Goal: Information Seeking & Learning: Find specific page/section

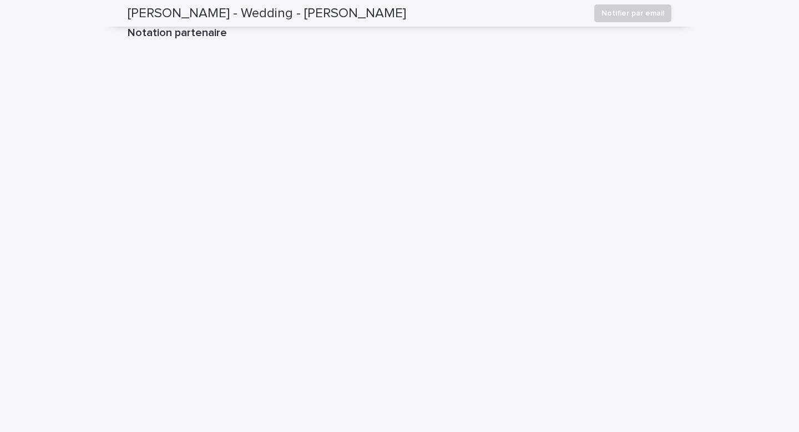
scroll to position [1140, 0]
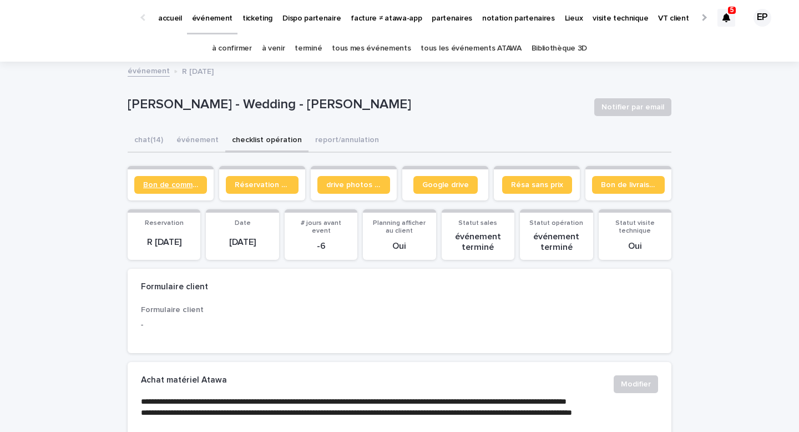
click at [178, 190] on link "Bon de commande" at bounding box center [170, 185] width 73 height 18
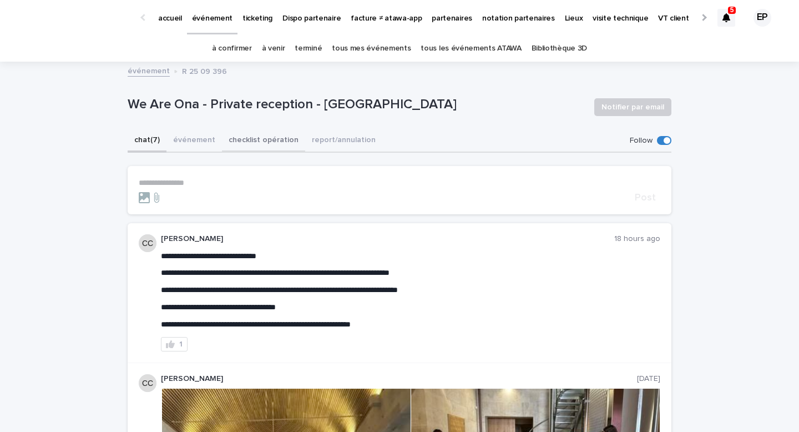
click at [235, 139] on button "checklist opération" at bounding box center [263, 140] width 83 height 23
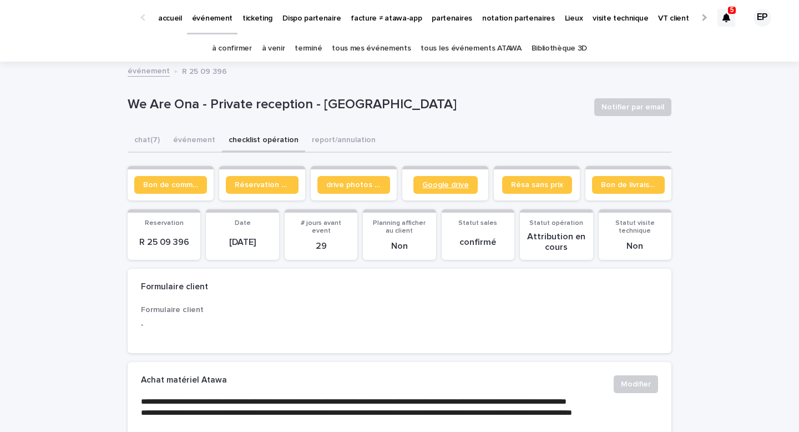
click at [426, 188] on span "Google drive" at bounding box center [445, 185] width 47 height 8
click at [450, 15] on p "partenaires" at bounding box center [452, 11] width 41 height 23
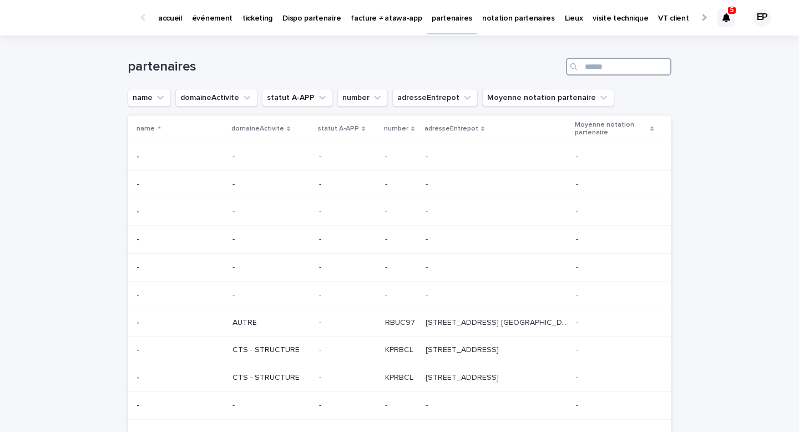
click at [596, 67] on input "Search" at bounding box center [618, 67] width 105 height 18
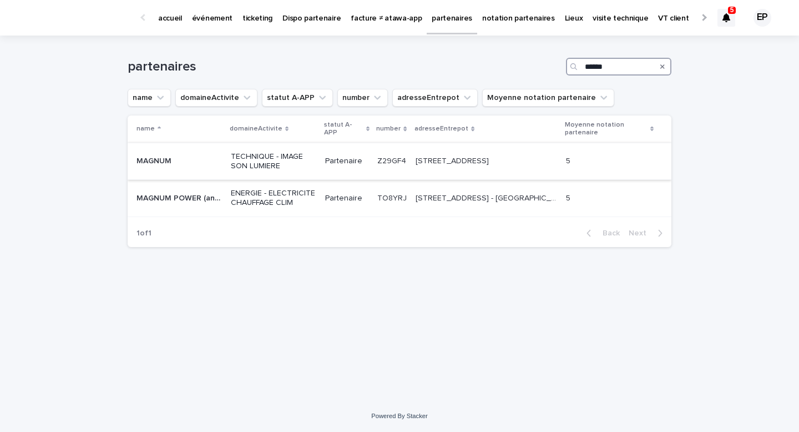
type input "******"
click at [219, 170] on div "MAGNUM MAGNUM" at bounding box center [178, 161] width 85 height 18
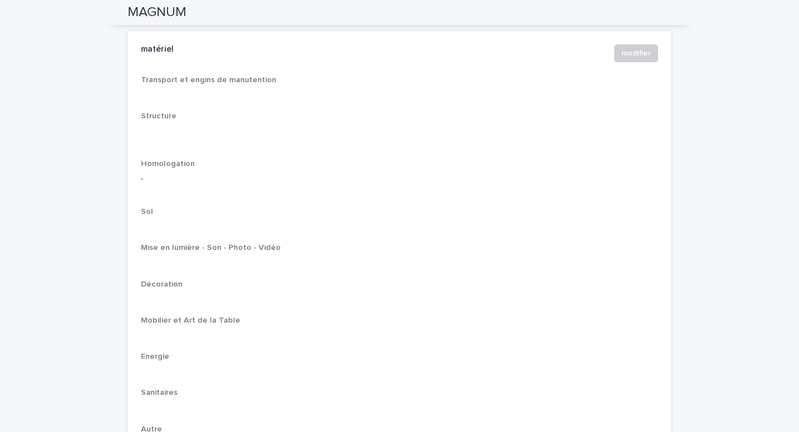
scroll to position [1726, 0]
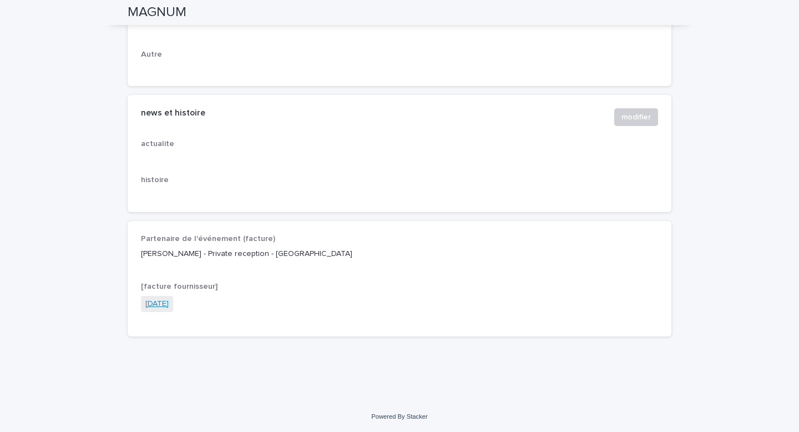
click at [168, 307] on link "2022-11-30" at bounding box center [156, 304] width 23 height 12
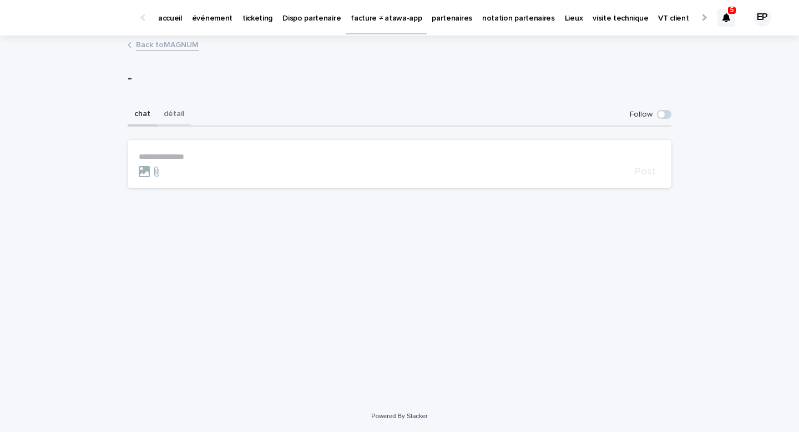
click at [174, 107] on button "détail" at bounding box center [174, 114] width 34 height 23
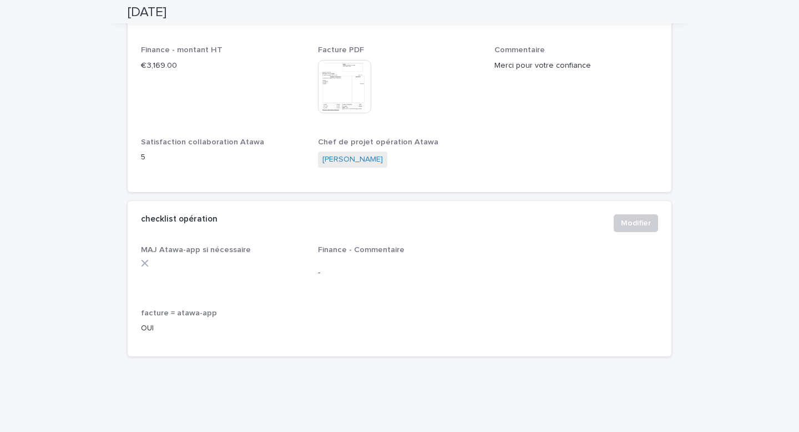
scroll to position [329, 0]
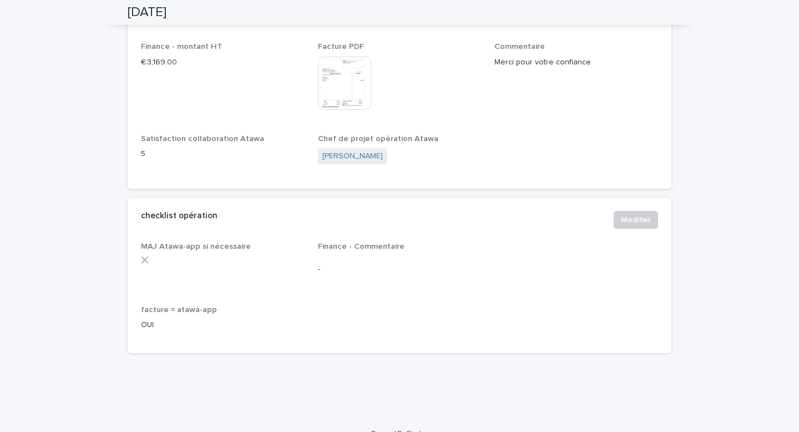
click at [337, 57] on img at bounding box center [344, 83] width 53 height 53
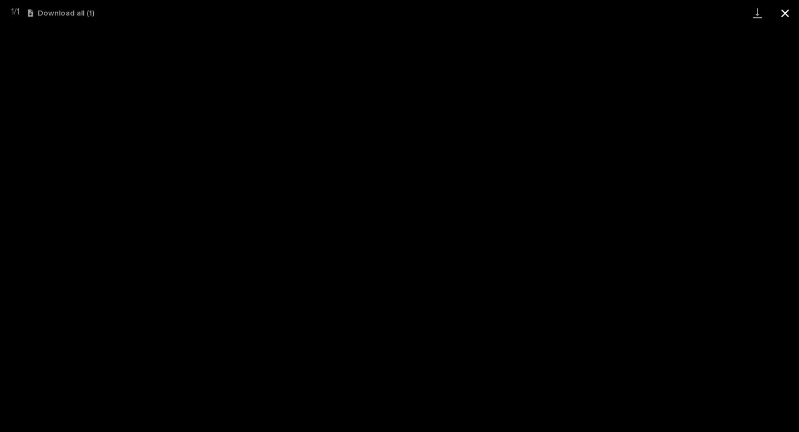
click at [788, 16] on button "Close gallery" at bounding box center [785, 13] width 28 height 26
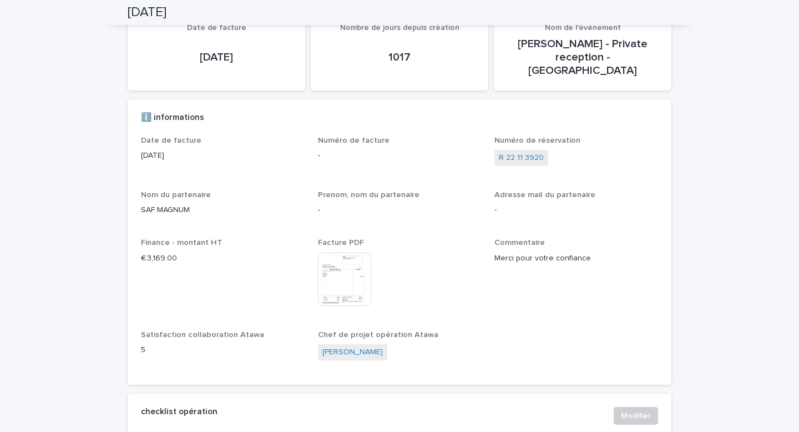
scroll to position [77, 0]
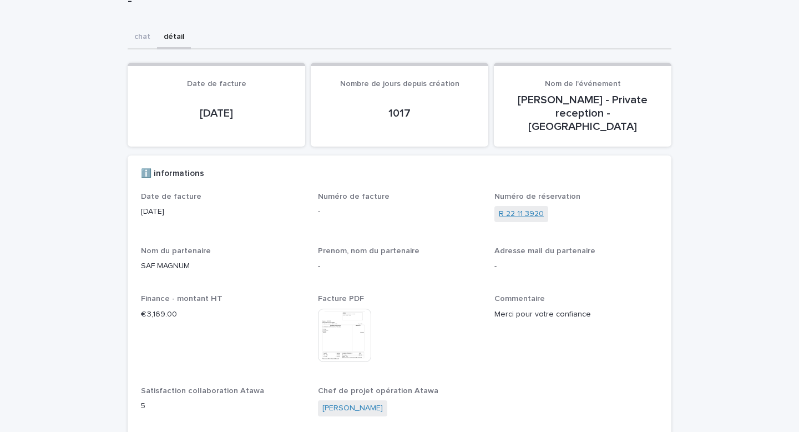
click at [506, 208] on link "R 22 11 3920" at bounding box center [521, 214] width 45 height 12
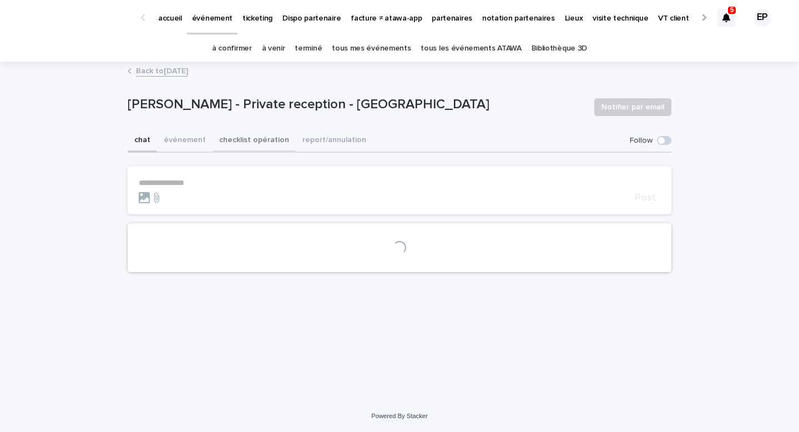
click at [261, 144] on button "checklist opération" at bounding box center [253, 140] width 83 height 23
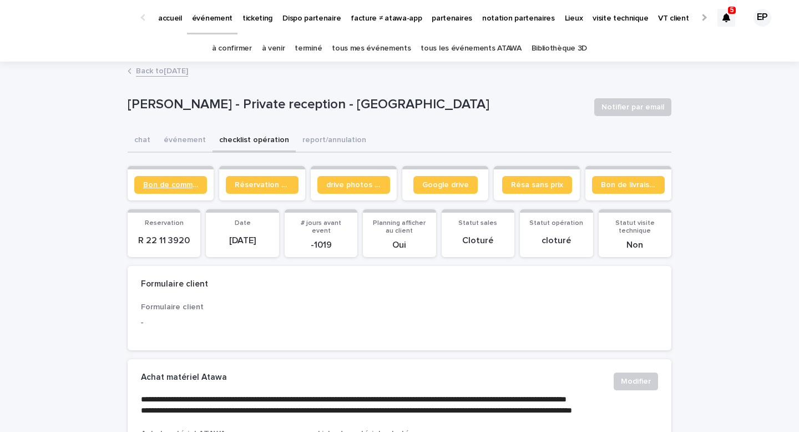
click at [190, 180] on link "Bon de commande" at bounding box center [170, 185] width 73 height 18
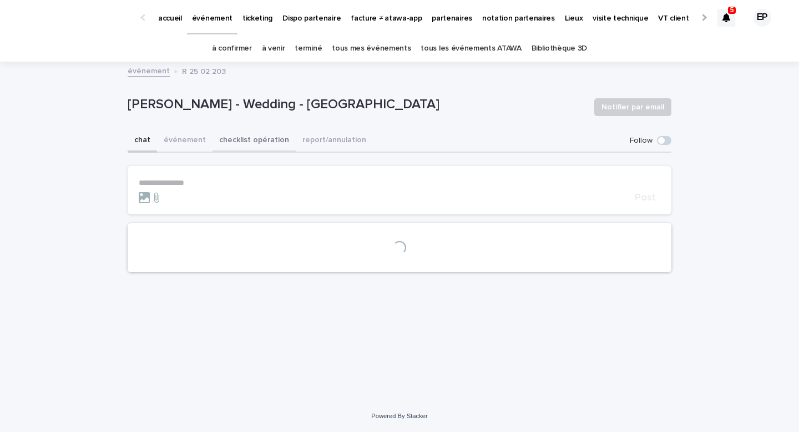
click at [235, 139] on button "checklist opération" at bounding box center [253, 140] width 83 height 23
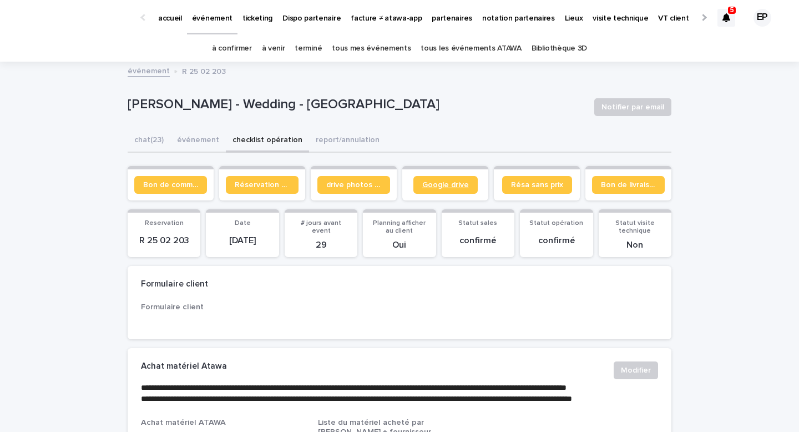
click at [427, 188] on span "Google drive" at bounding box center [445, 185] width 47 height 8
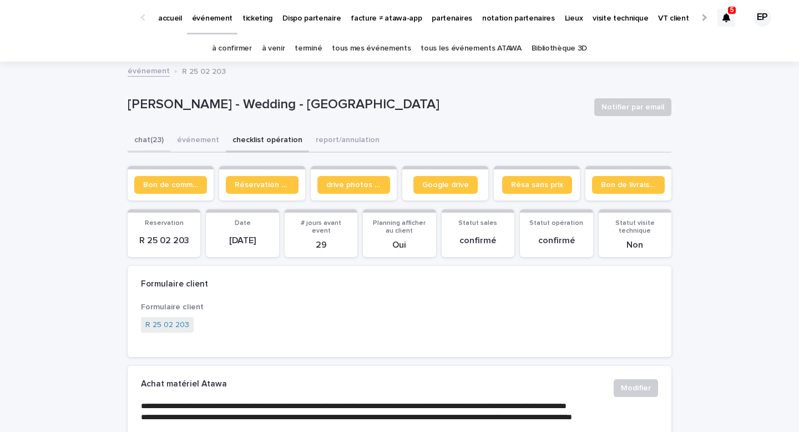
click at [154, 138] on button "chat (23)" at bounding box center [149, 140] width 43 height 23
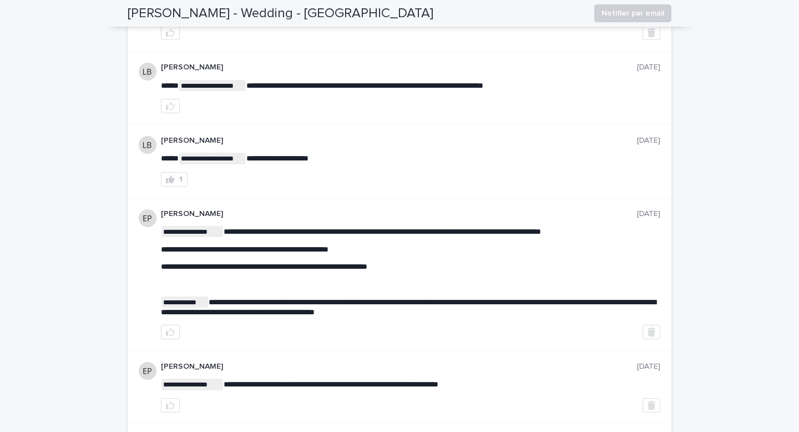
scroll to position [1325, 0]
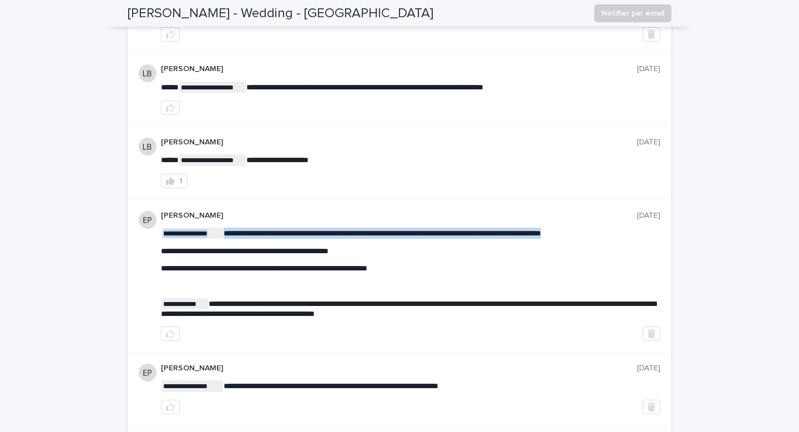
drag, startPoint x: 418, startPoint y: 311, endPoint x: 277, endPoint y: 283, distance: 143.6
click at [276, 283] on div "**********" at bounding box center [410, 272] width 499 height 90
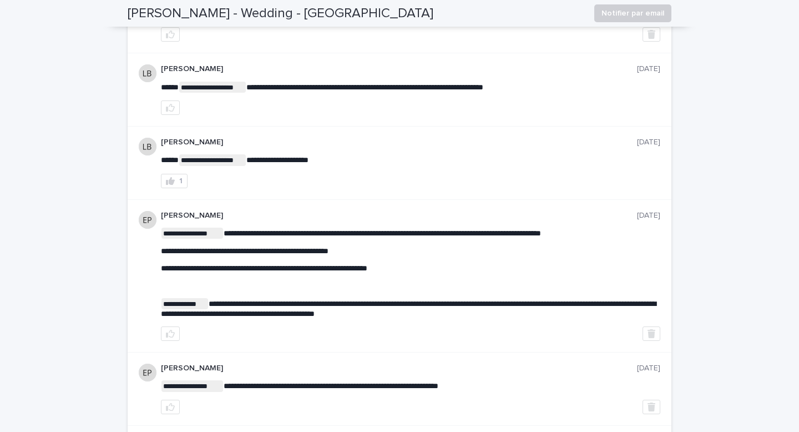
click at [500, 273] on p "**********" at bounding box center [410, 268] width 499 height 9
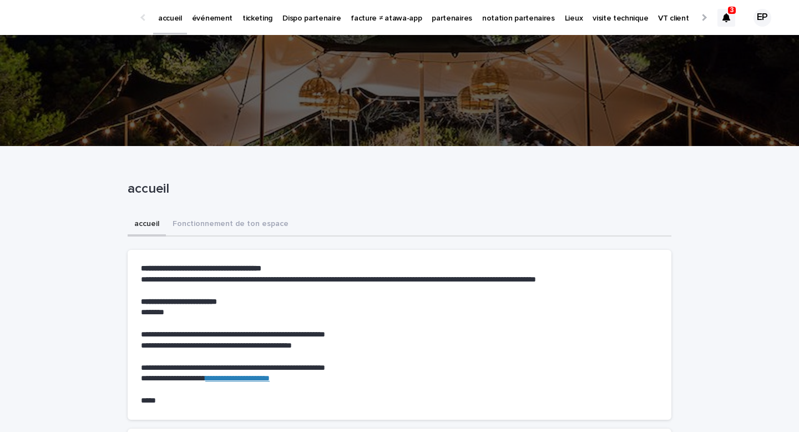
click at [731, 16] on div at bounding box center [726, 18] width 18 height 18
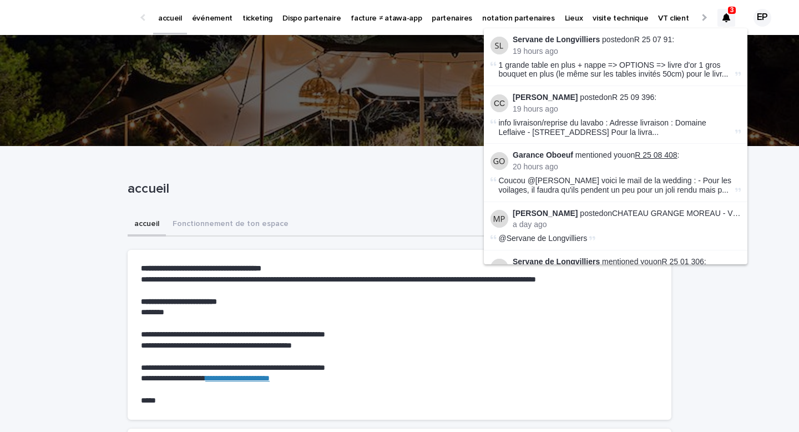
click at [655, 155] on link "R 25 08 408" at bounding box center [656, 154] width 42 height 9
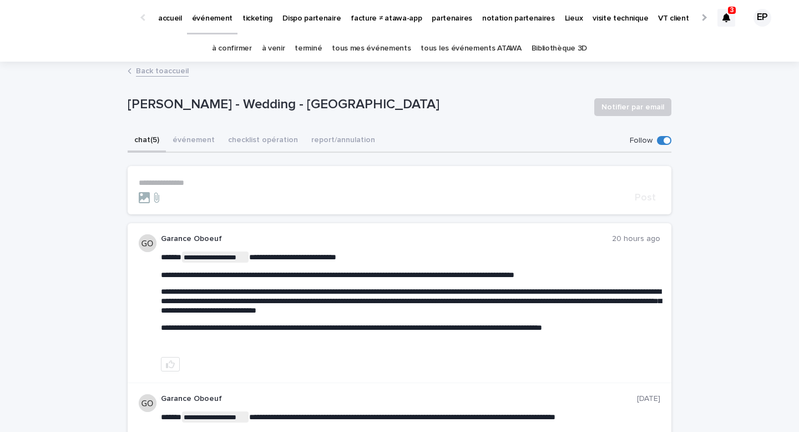
click at [181, 183] on p "**********" at bounding box center [400, 182] width 522 height 9
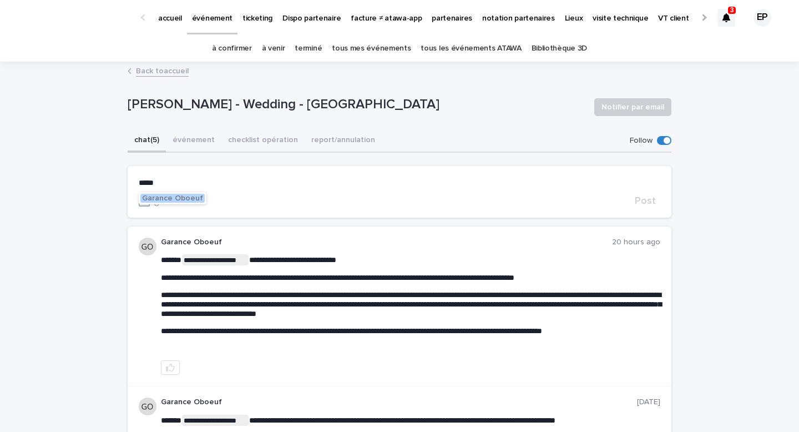
click at [185, 197] on span "Garance Oboeuf" at bounding box center [172, 198] width 61 height 8
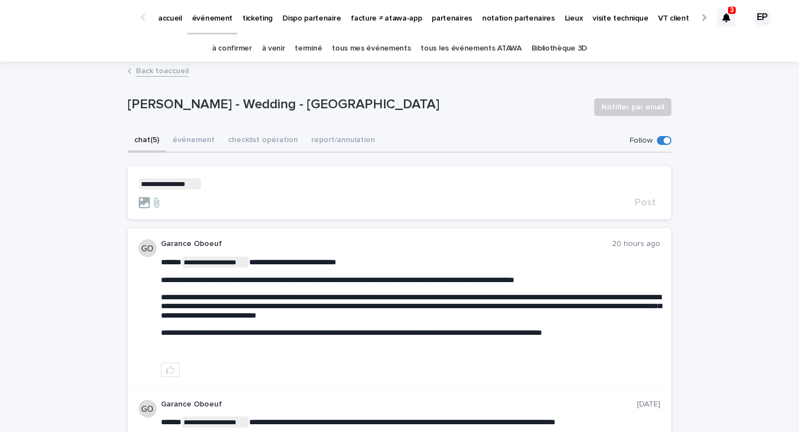
click at [220, 185] on p "**********" at bounding box center [400, 183] width 522 height 11
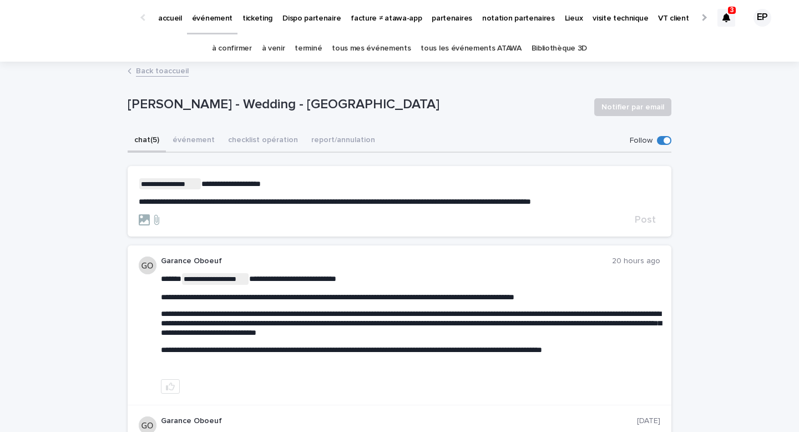
click at [383, 201] on span "**********" at bounding box center [335, 202] width 392 height 8
click at [627, 203] on p "**********" at bounding box center [400, 201] width 522 height 9
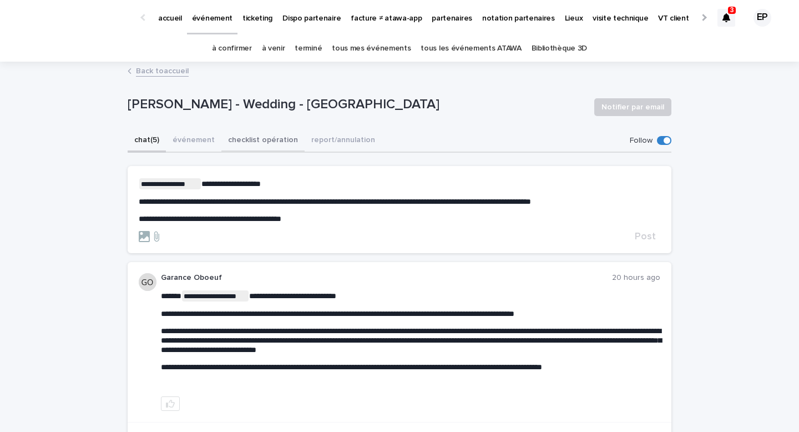
click at [238, 143] on button "checklist opération" at bounding box center [262, 140] width 83 height 23
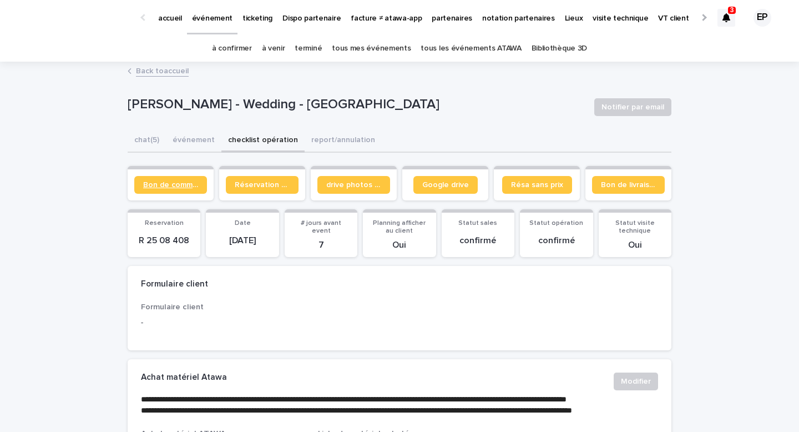
click at [182, 186] on span "Bon de commande" at bounding box center [170, 185] width 55 height 8
click at [163, 20] on p "accueil" at bounding box center [170, 11] width 24 height 23
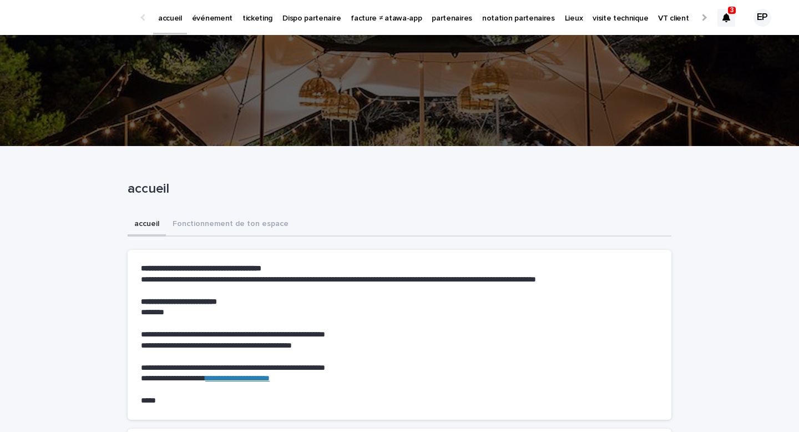
click at [204, 27] on link "événement" at bounding box center [212, 17] width 50 height 34
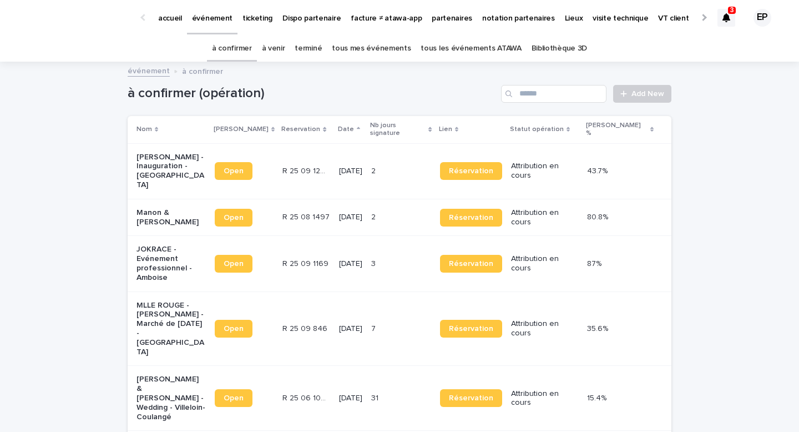
click at [175, 24] on link "accueil" at bounding box center [170, 17] width 34 height 34
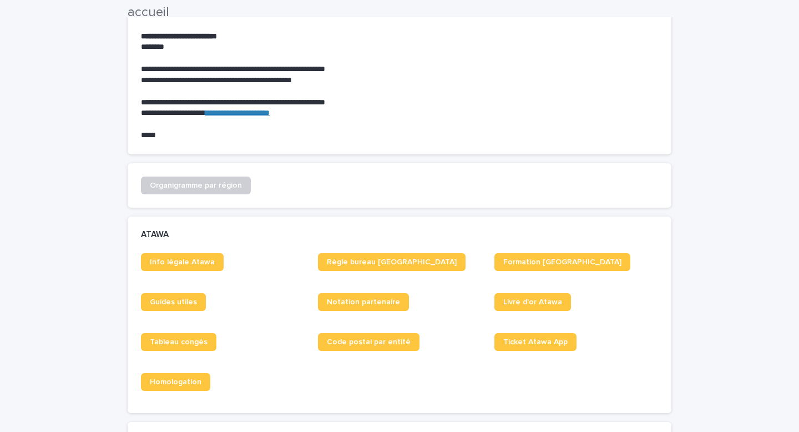
scroll to position [462, 0]
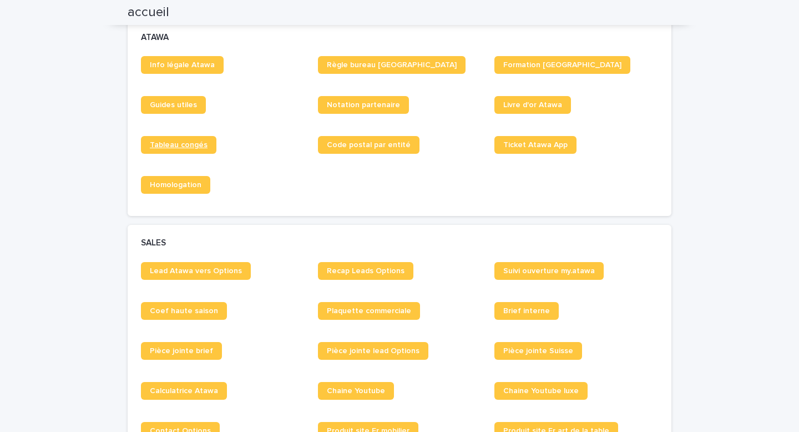
click at [196, 143] on span "Tableau congés" at bounding box center [179, 145] width 58 height 8
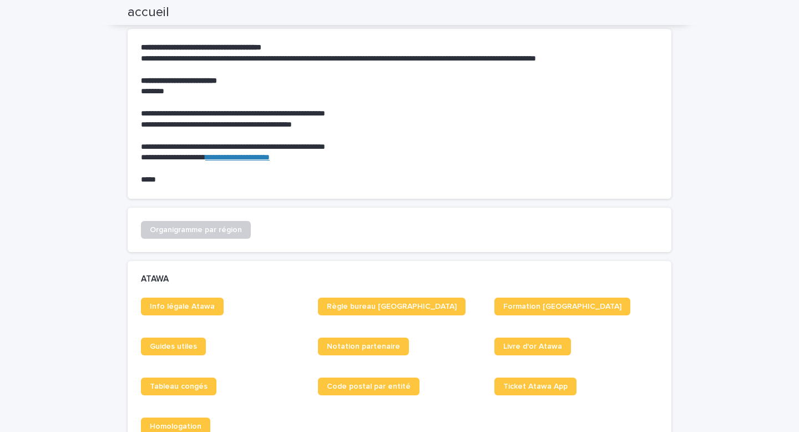
scroll to position [0, 0]
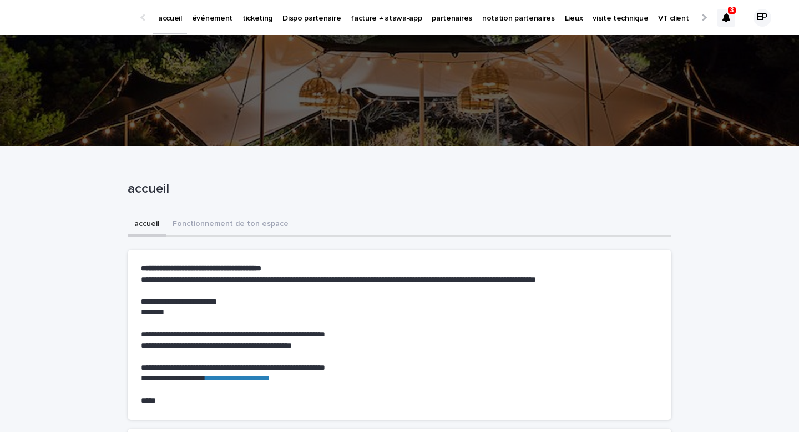
click at [210, 18] on p "événement" at bounding box center [212, 11] width 41 height 23
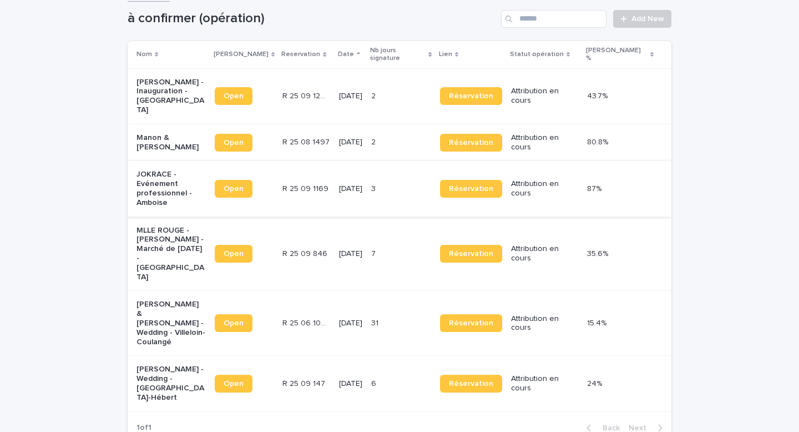
scroll to position [77, 0]
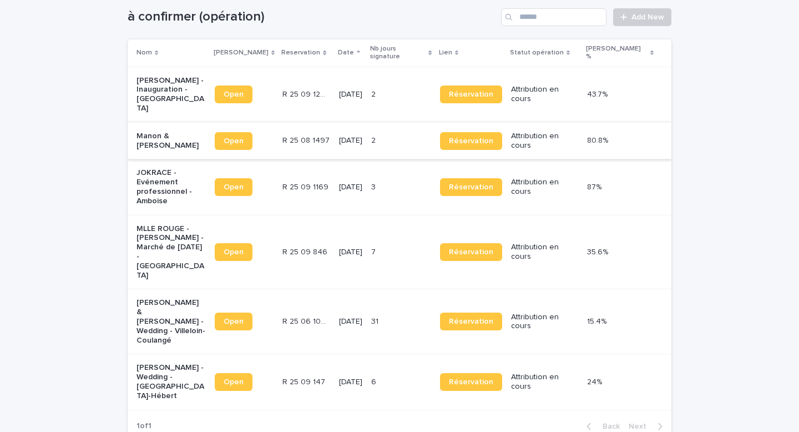
click at [241, 134] on link "Open" at bounding box center [234, 141] width 38 height 18
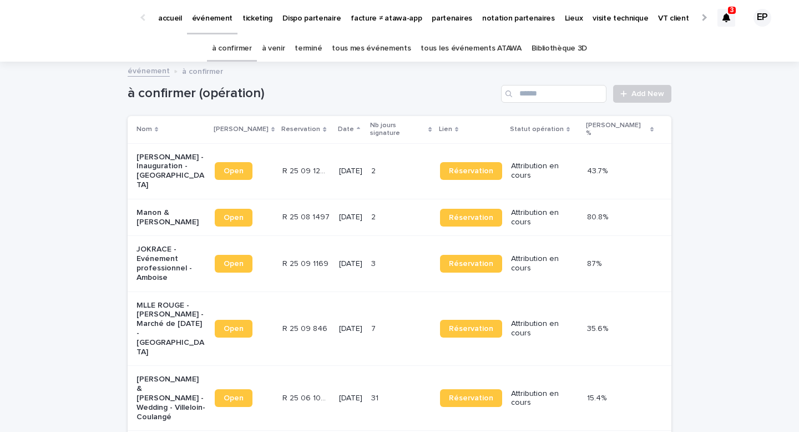
click at [382, 44] on link "tous mes événements" at bounding box center [371, 49] width 79 height 26
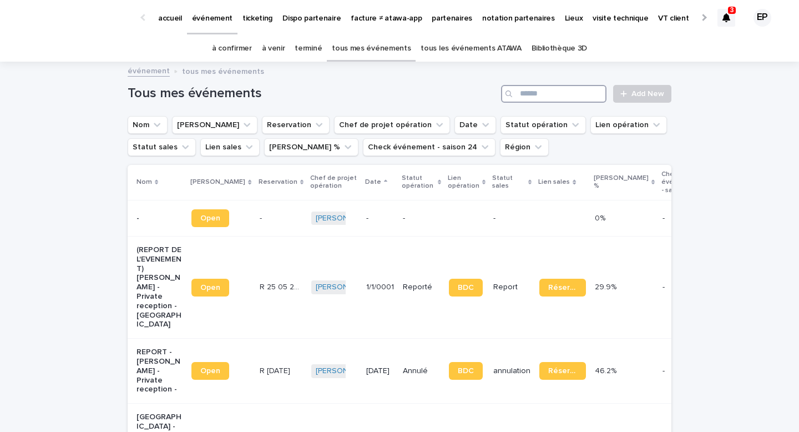
click at [572, 98] on input "Search" at bounding box center [553, 94] width 105 height 18
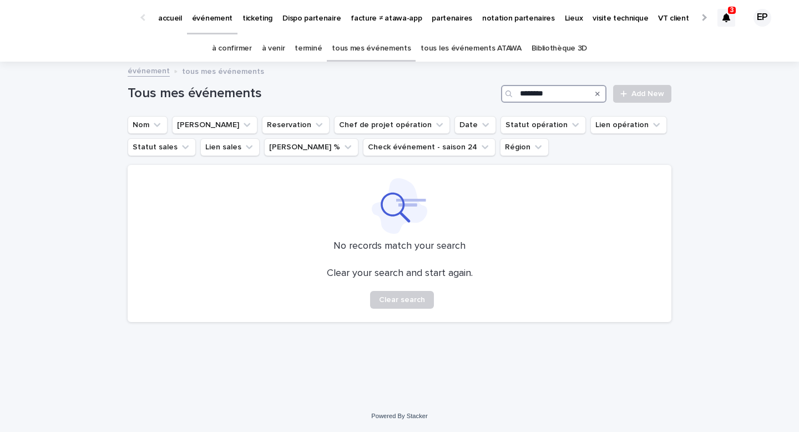
type input "********"
click at [459, 48] on link "tous les événements ATAWA" at bounding box center [471, 49] width 100 height 26
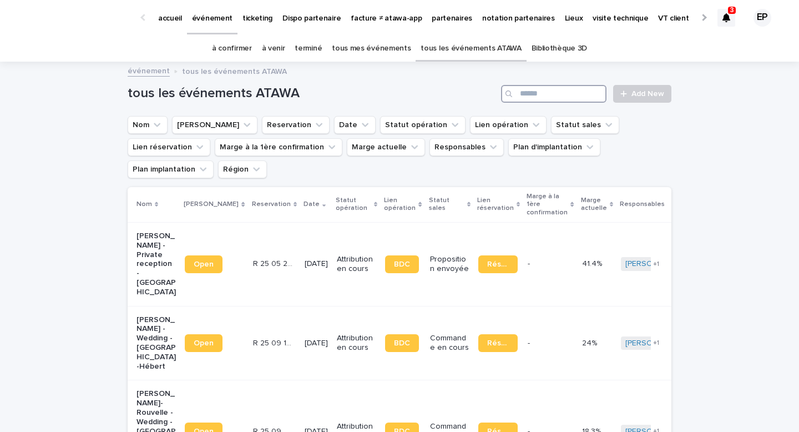
click at [540, 91] on input "Search" at bounding box center [553, 94] width 105 height 18
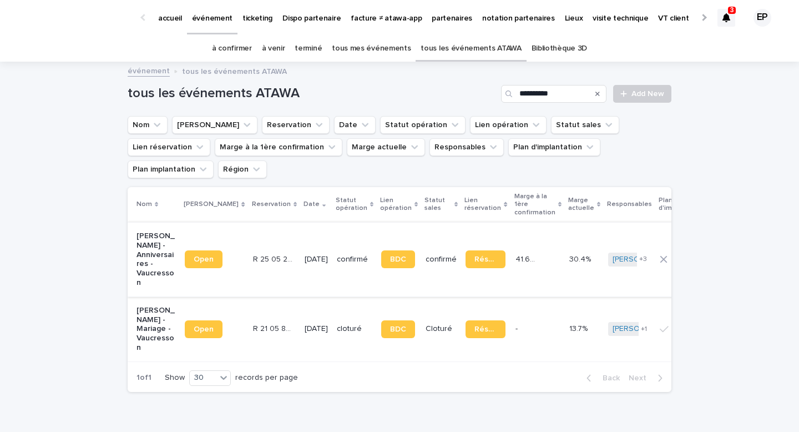
click at [218, 250] on link "Open" at bounding box center [204, 259] width 38 height 18
drag, startPoint x: 571, startPoint y: 93, endPoint x: 454, endPoint y: 92, distance: 117.1
click at [454, 92] on div "**********" at bounding box center [400, 94] width 544 height 18
type input "*********"
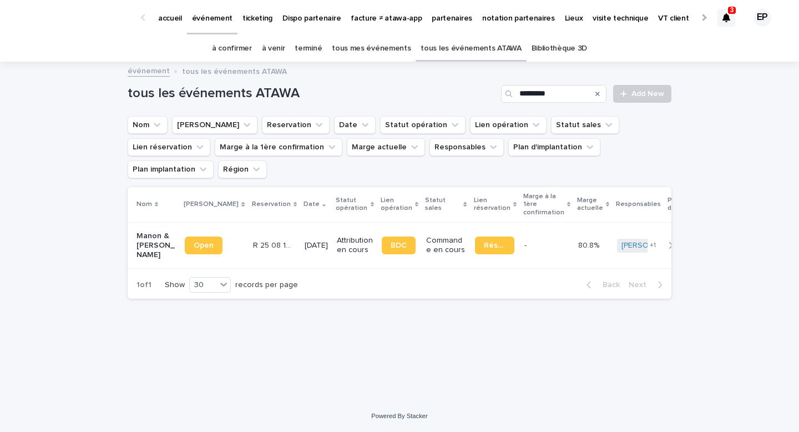
click at [198, 246] on div "Open" at bounding box center [214, 245] width 59 height 27
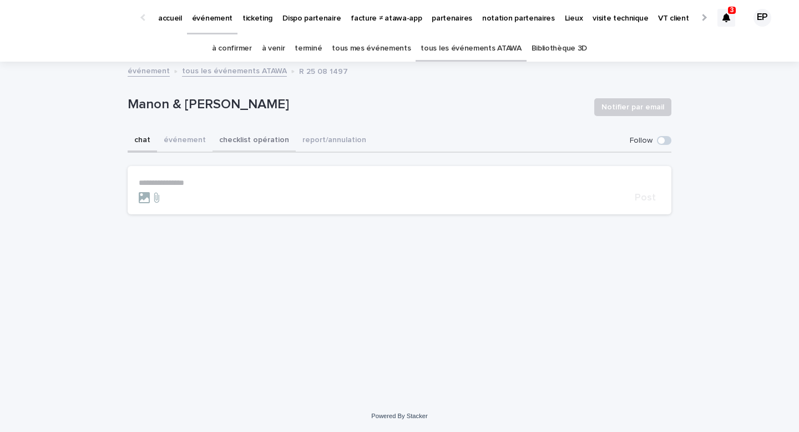
click at [271, 145] on button "checklist opération" at bounding box center [253, 140] width 83 height 23
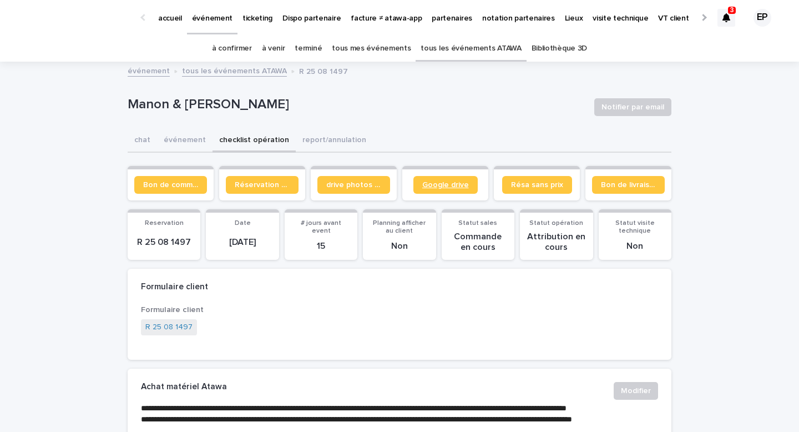
click at [449, 186] on span "Google drive" at bounding box center [445, 185] width 47 height 8
click at [457, 186] on span "Google drive" at bounding box center [445, 185] width 47 height 8
click at [360, 191] on link "drive photos coordinateur" at bounding box center [353, 185] width 73 height 18
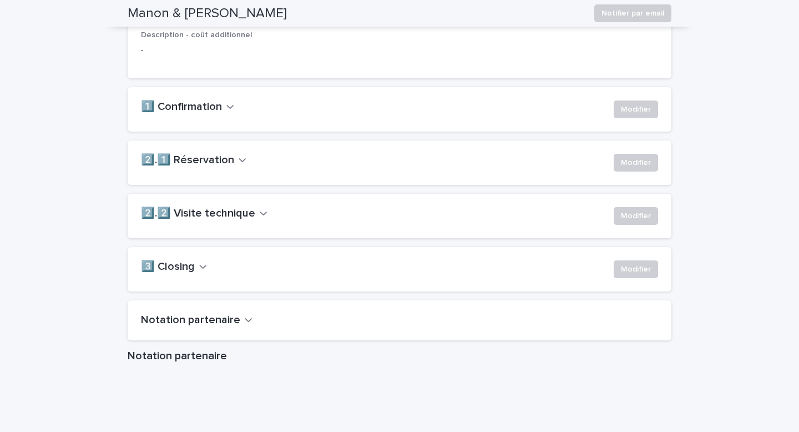
scroll to position [884, 0]
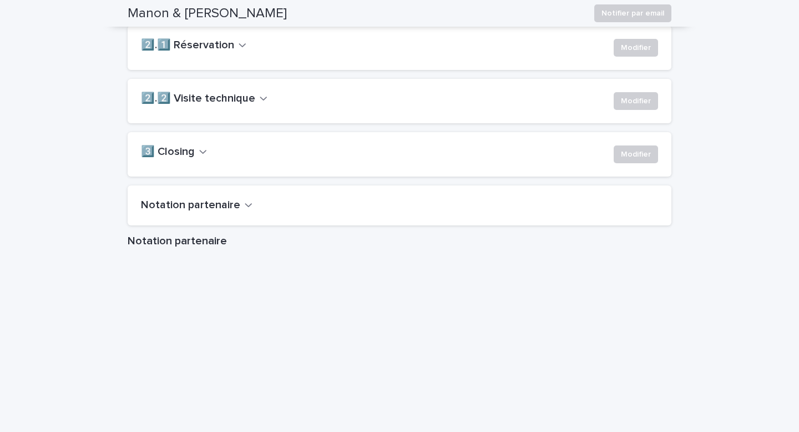
click at [250, 105] on h2 "2️⃣.2️⃣ Visite technique" at bounding box center [198, 98] width 114 height 13
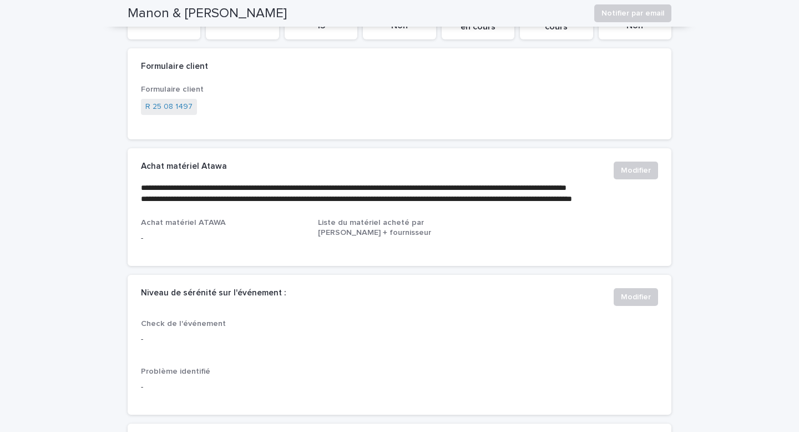
scroll to position [0, 0]
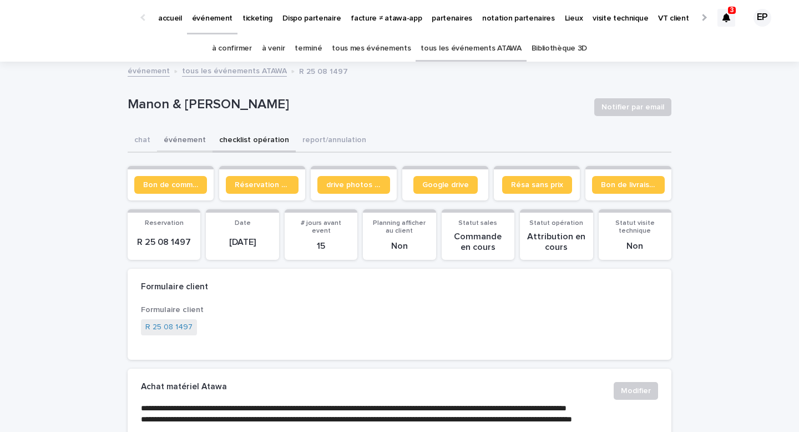
click at [204, 138] on button "événement" at bounding box center [184, 140] width 55 height 23
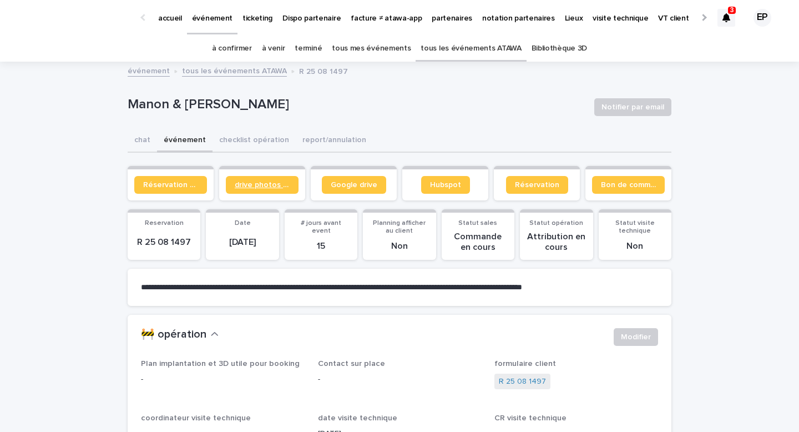
click at [250, 188] on span "drive photos coordinateur" at bounding box center [262, 185] width 55 height 8
click at [238, 148] on button "checklist opération" at bounding box center [253, 140] width 83 height 23
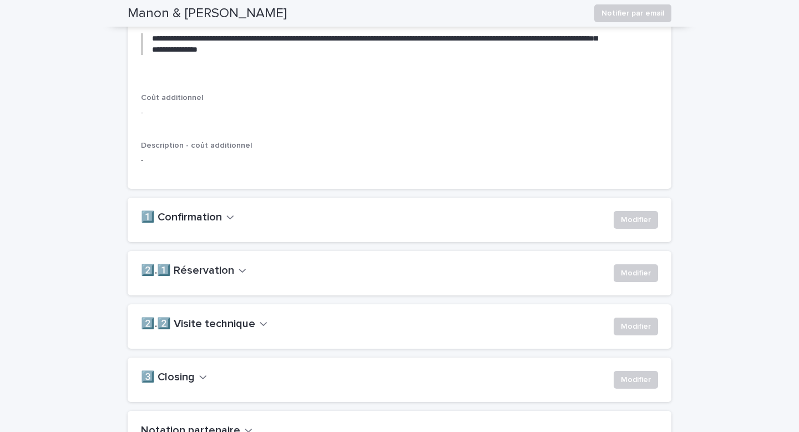
click at [214, 331] on h2 "2️⃣.2️⃣ Visite technique" at bounding box center [198, 323] width 114 height 13
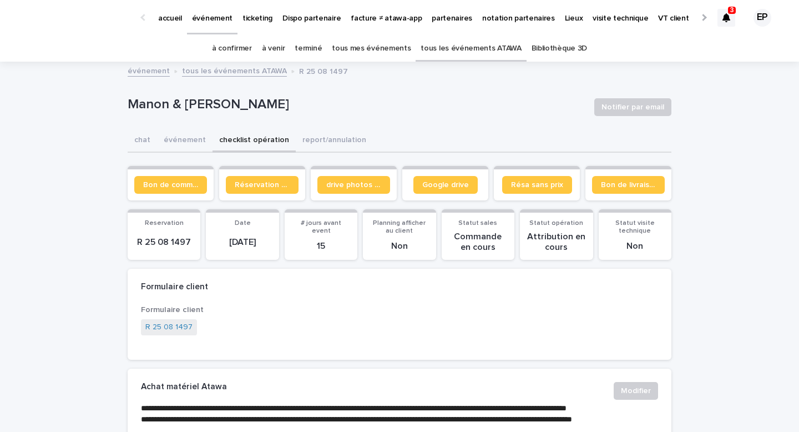
click at [593, 18] on p "visite technique" at bounding box center [620, 11] width 55 height 23
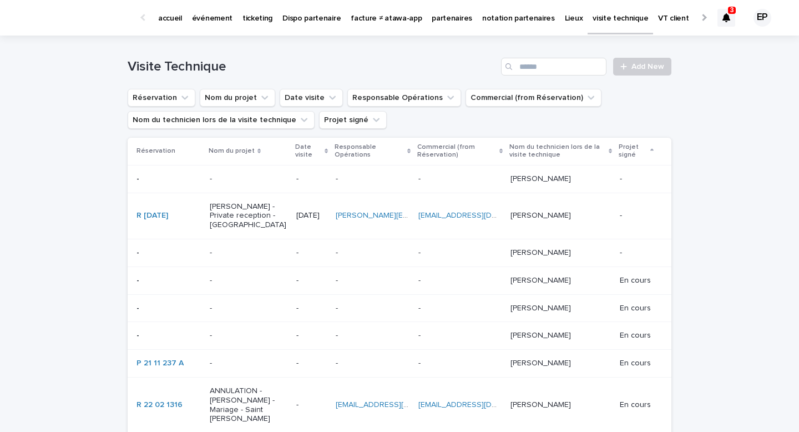
click at [297, 109] on ul "Réservation Nom du projet Date visite Responsable Opérations Commercial (from R…" at bounding box center [399, 109] width 548 height 44
click at [298, 121] on icon "Nom du technicien lors de la visite technique" at bounding box center [303, 119] width 11 height 11
click at [229, 124] on button "Nom du technicien lors de la visite technique" at bounding box center [221, 120] width 187 height 18
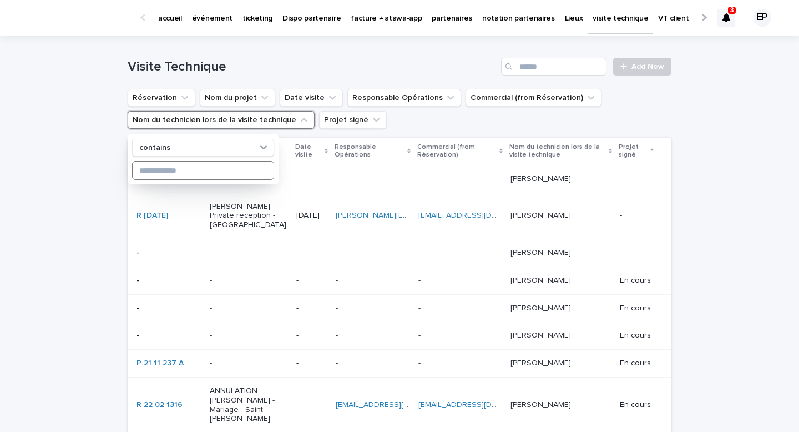
click at [208, 168] on input at bounding box center [203, 170] width 141 height 18
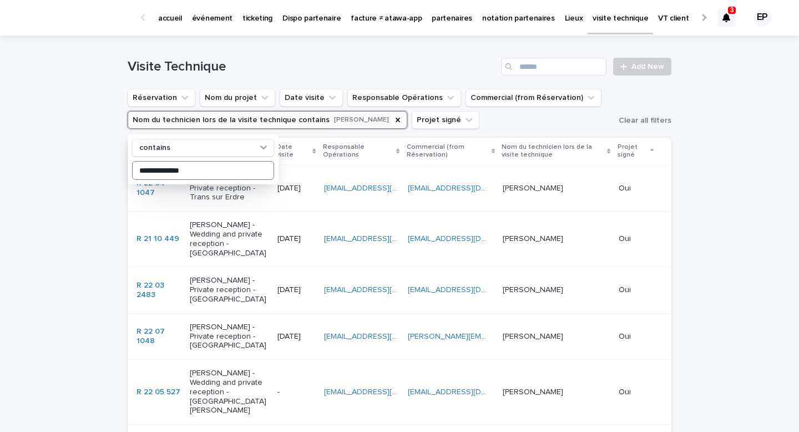
type input "**********"
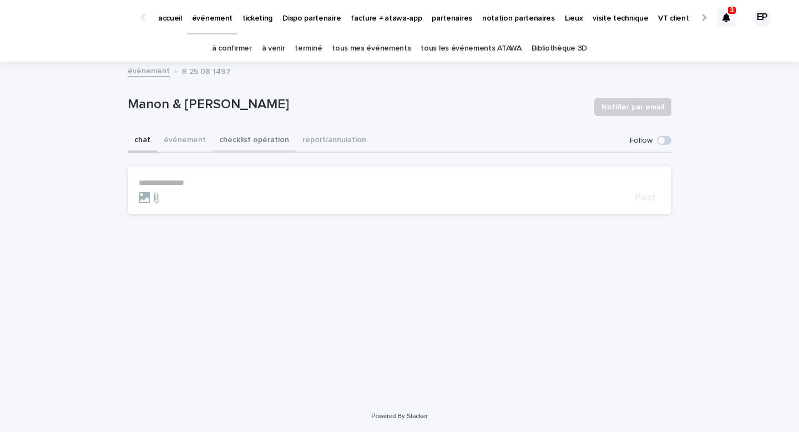
click at [254, 141] on button "checklist opération" at bounding box center [253, 140] width 83 height 23
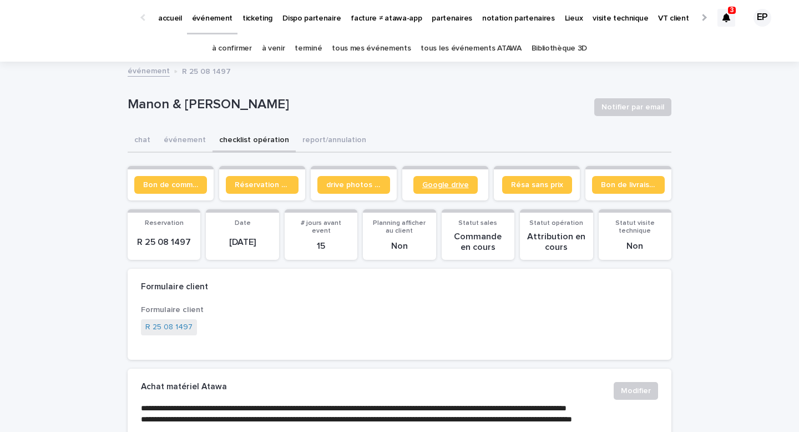
click at [446, 193] on section "Google drive" at bounding box center [445, 183] width 86 height 34
click at [432, 189] on link "Google drive" at bounding box center [445, 185] width 64 height 18
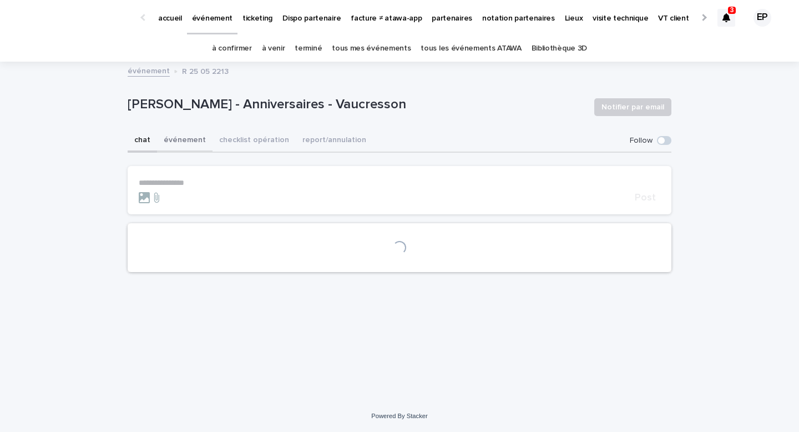
click at [178, 143] on button "événement" at bounding box center [184, 140] width 55 height 23
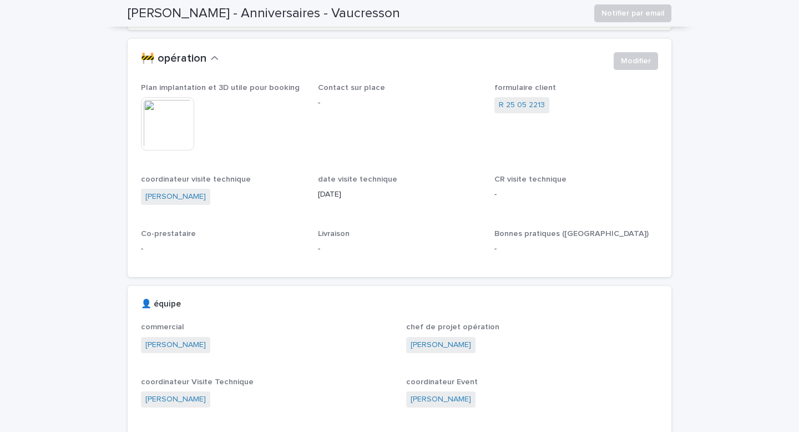
scroll to position [52, 0]
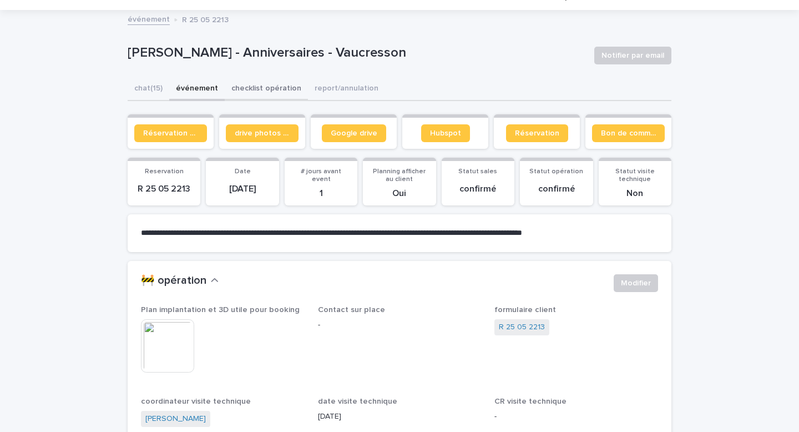
click at [246, 94] on button "checklist opération" at bounding box center [266, 89] width 83 height 23
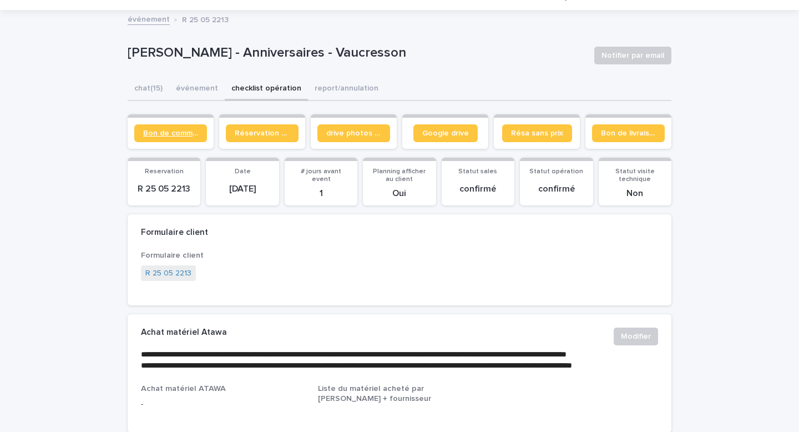
click at [177, 130] on span "Bon de commande" at bounding box center [170, 133] width 55 height 8
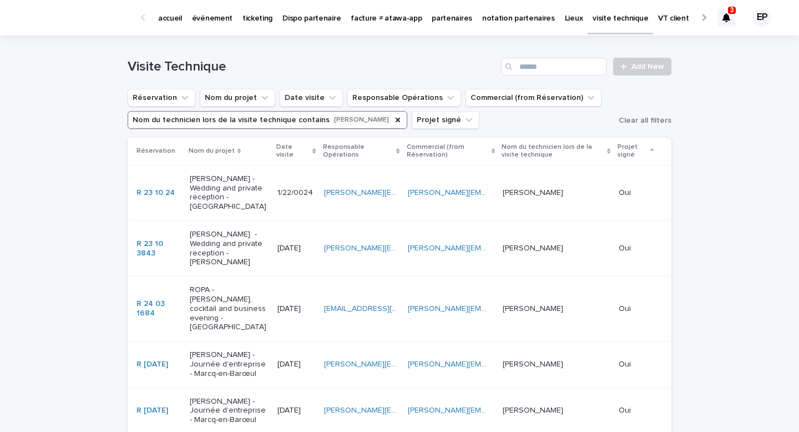
click at [383, 120] on button "Nom du technicien lors de la visite technique contains [PERSON_NAME]" at bounding box center [268, 120] width 280 height 18
click at [393, 121] on icon "Nom du technicien lors de la visite technique" at bounding box center [397, 119] width 9 height 9
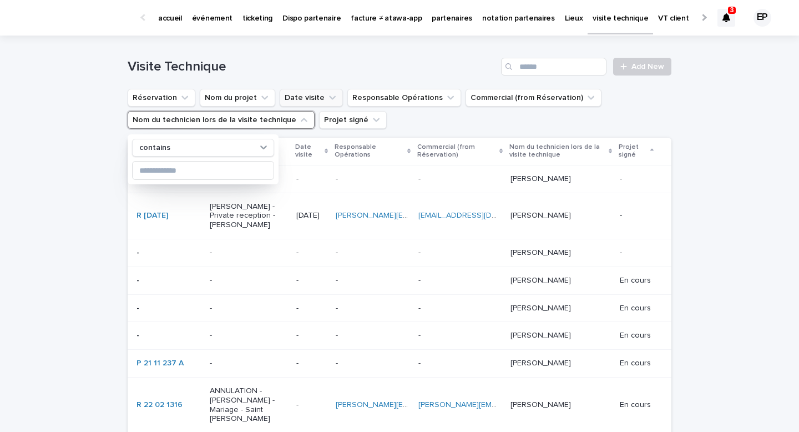
click at [317, 103] on button "Date visite" at bounding box center [311, 98] width 63 height 18
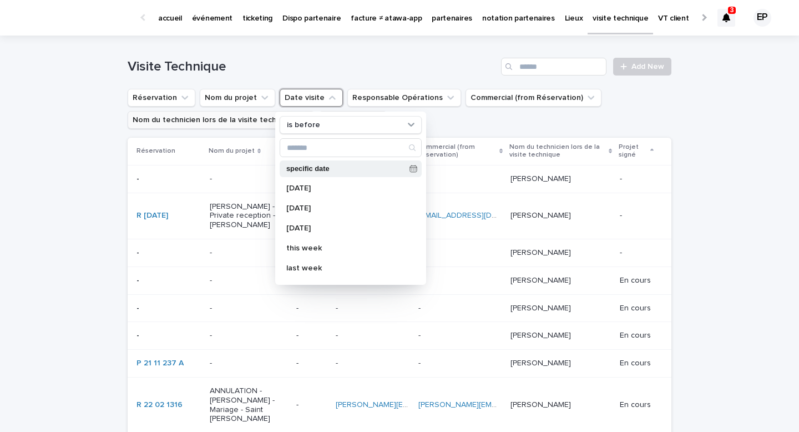
click at [338, 169] on p "specific date" at bounding box center [345, 168] width 119 height 7
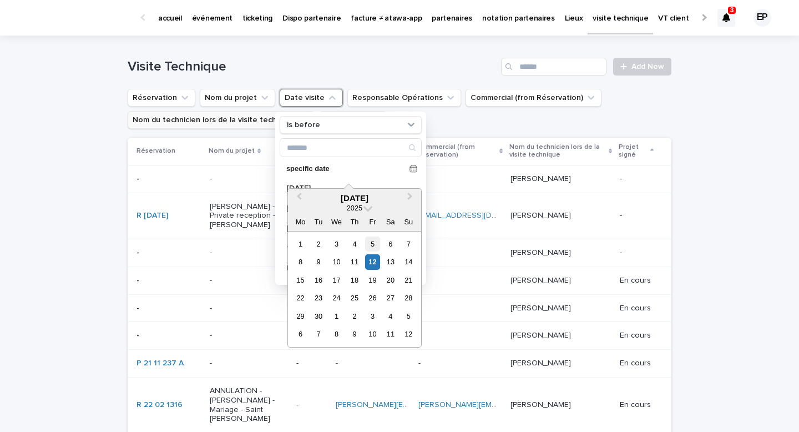
click at [371, 249] on div "5" at bounding box center [372, 243] width 15 height 15
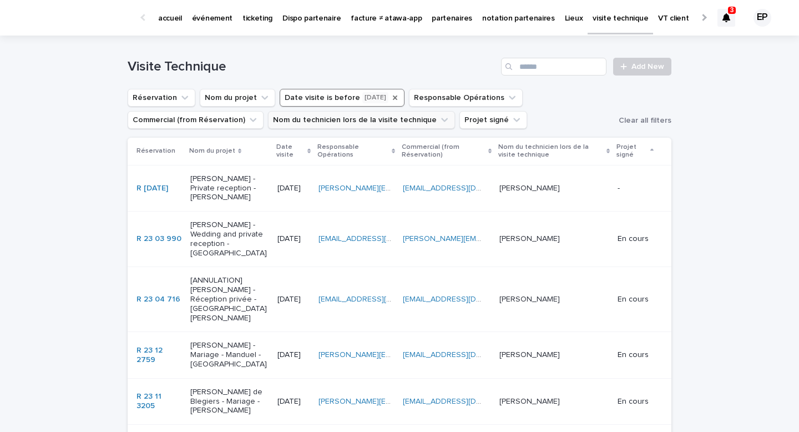
click at [391, 100] on icon "Date visite" at bounding box center [395, 97] width 9 height 9
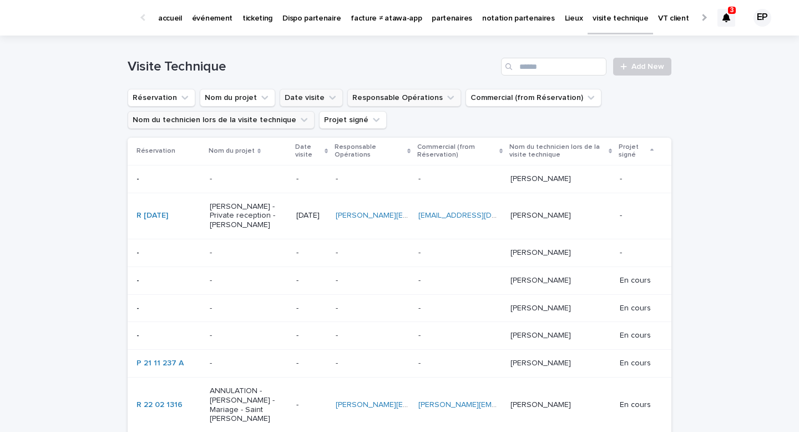
click at [388, 95] on button "Responsable Opérations" at bounding box center [404, 98] width 114 height 18
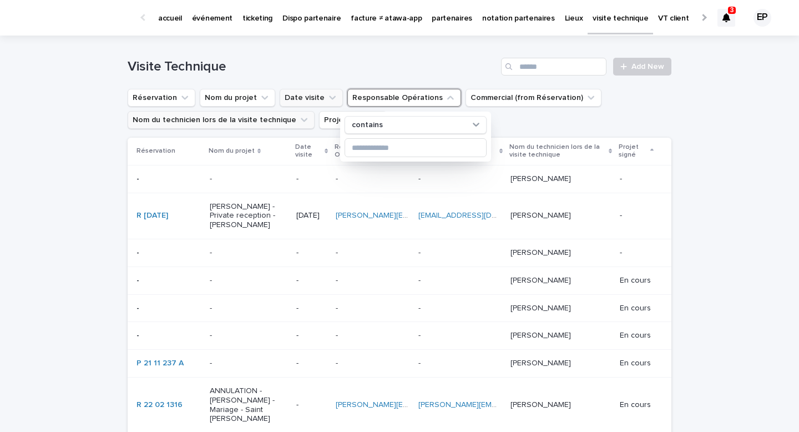
click at [194, 98] on ul "Réservation Nom du projet Date visite Responsable Opérations contains Commercia…" at bounding box center [399, 109] width 548 height 44
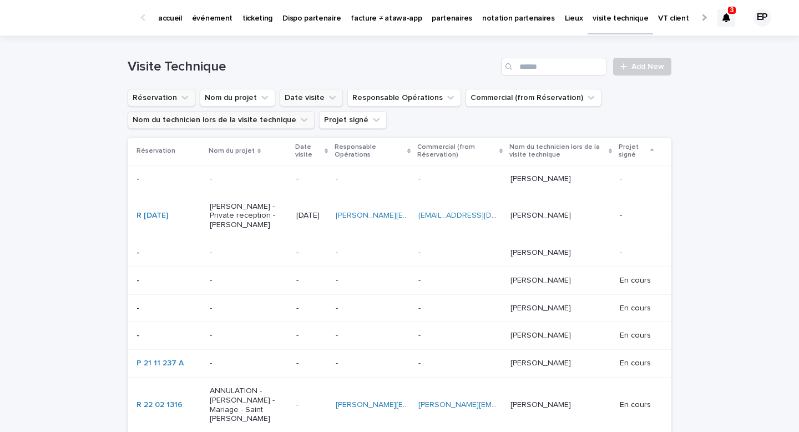
click at [183, 97] on icon "Réservation" at bounding box center [184, 97] width 11 height 11
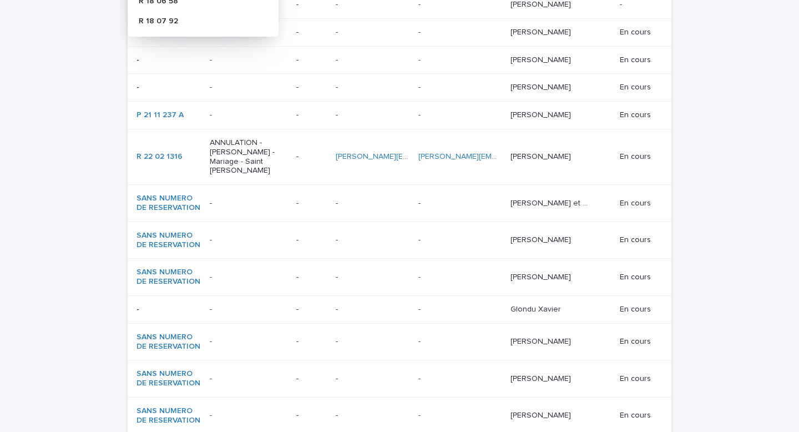
scroll to position [176, 0]
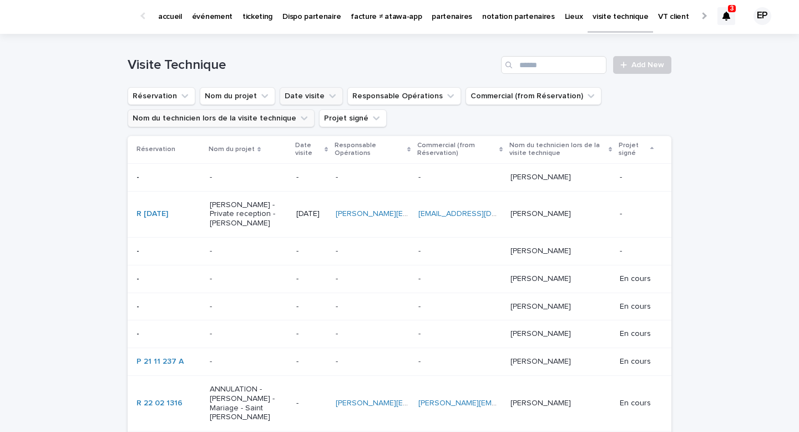
scroll to position [0, 0]
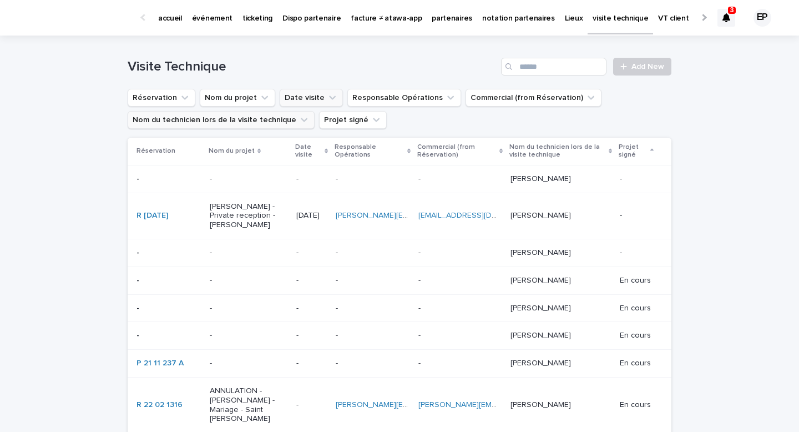
click at [244, 151] on p "Nom du projet" at bounding box center [232, 151] width 46 height 12
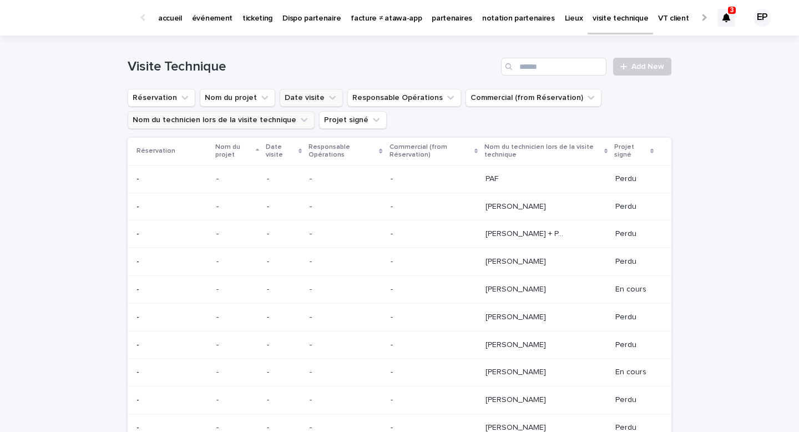
click at [244, 151] on p "Nom du projet" at bounding box center [234, 151] width 38 height 21
